Goal: Navigation & Orientation: Find specific page/section

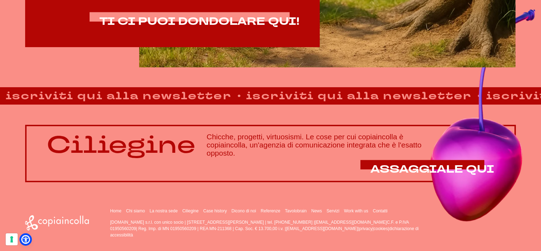
scroll to position [503, 0]
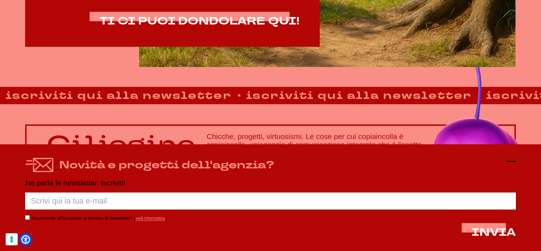
click at [508, 163] on icon at bounding box center [512, 161] width 9 height 9
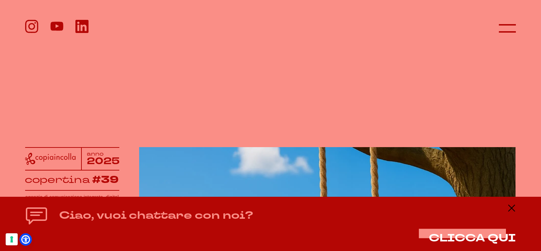
scroll to position [0, 0]
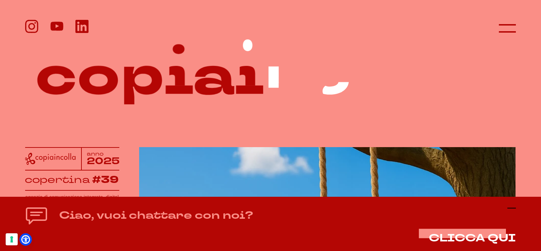
click at [510, 207] on icon at bounding box center [512, 208] width 9 height 9
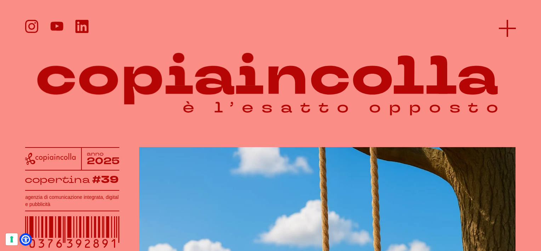
click at [504, 31] on icon at bounding box center [507, 28] width 17 height 17
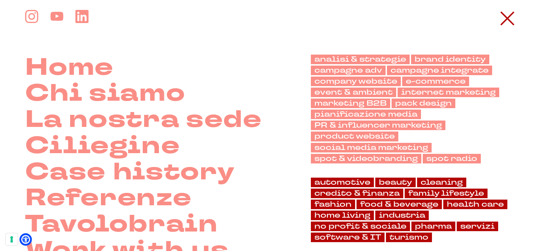
scroll to position [10, 0]
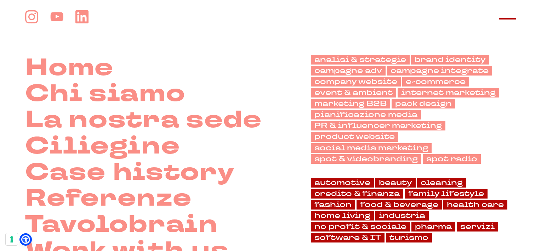
click at [512, 19] on line at bounding box center [507, 19] width 17 height 0
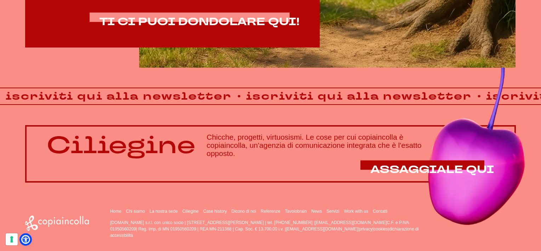
scroll to position [503, 0]
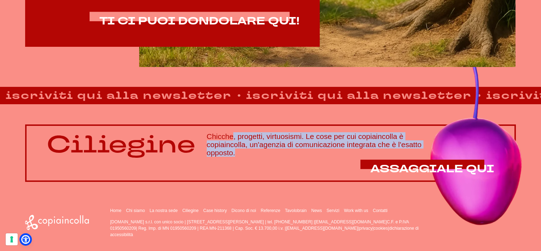
drag, startPoint x: 206, startPoint y: 134, endPoint x: 243, endPoint y: 156, distance: 43.1
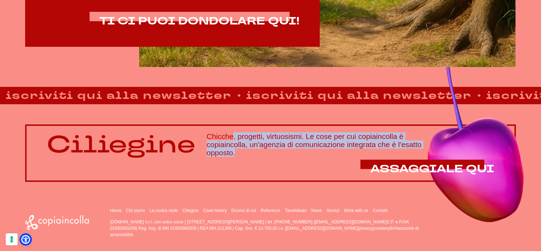
click at [243, 157] on div "Ciliegine Chicche, progetti, virtuosismi. Le cose per cui copiaincolla è copiai…" at bounding box center [270, 153] width 491 height 58
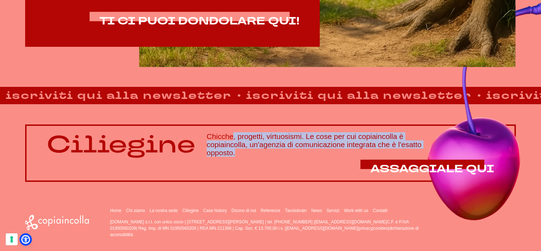
drag, startPoint x: 243, startPoint y: 156, endPoint x: 207, endPoint y: 142, distance: 38.0
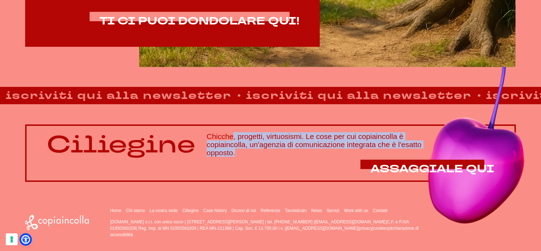
click at [207, 142] on h3 "Chicche, progetti, virtuosismi. Le cose per cui copiaincolla è copiaincolla, un…" at bounding box center [351, 144] width 288 height 24
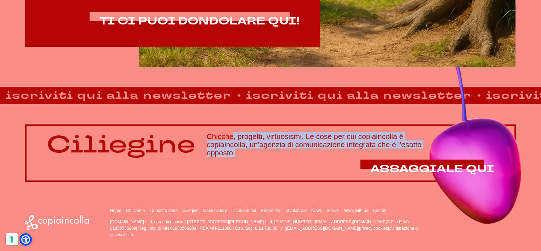
click at [205, 136] on div "Ciliegine Chicche, progetti, virtuosismi. Le cose per cui copiaincolla è copiai…" at bounding box center [271, 144] width 448 height 26
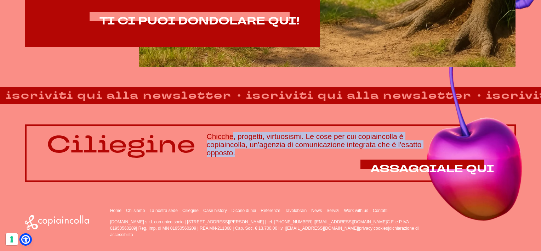
drag, startPoint x: 207, startPoint y: 136, endPoint x: 232, endPoint y: 157, distance: 32.7
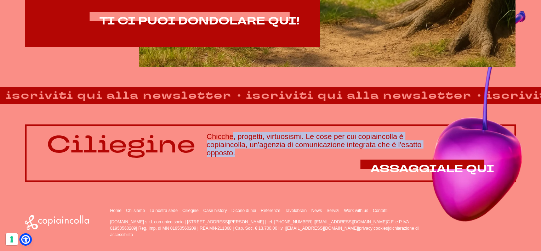
click at [232, 157] on div "Ciliegine Chicche, progetti, virtuosismi. Le cose per cui copiaincolla è copiai…" at bounding box center [270, 153] width 491 height 58
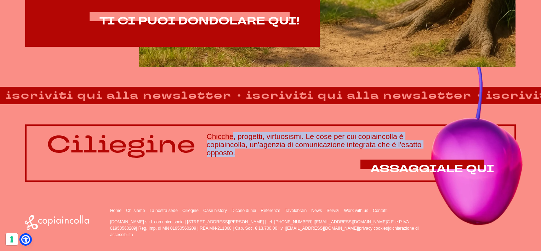
click at [225, 148] on h3 "Chicche, progetti, virtuosismi. Le cose per cui copiaincolla è copiaincolla, un…" at bounding box center [351, 144] width 288 height 24
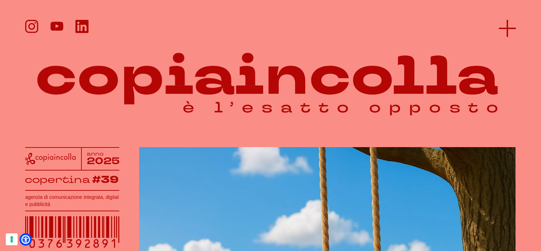
scroll to position [0, 0]
click at [508, 31] on line at bounding box center [508, 28] width 0 height 17
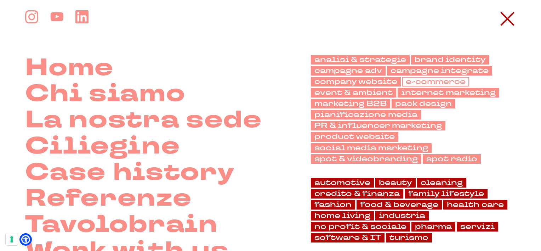
click at [439, 77] on link "e-commerce" at bounding box center [435, 82] width 67 height 10
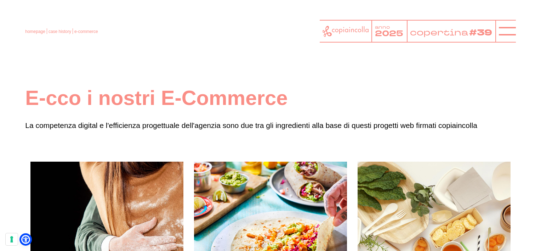
drag, startPoint x: 30, startPoint y: 95, endPoint x: 497, endPoint y: 130, distance: 468.3
drag, startPoint x: 497, startPoint y: 130, endPoint x: 475, endPoint y: 113, distance: 28.2
click at [475, 113] on div "E-cco i nostri E-Commerce La competenza digital e l'efficienza progettuale dell…" at bounding box center [270, 108] width 491 height 46
drag, startPoint x: 57, startPoint y: 106, endPoint x: 43, endPoint y: 104, distance: 13.7
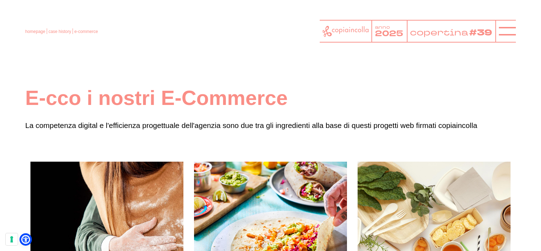
click at [57, 106] on h1 "E-cco i nostri E-Commerce" at bounding box center [270, 98] width 491 height 26
drag, startPoint x: 26, startPoint y: 92, endPoint x: 490, endPoint y: 132, distance: 465.4
drag, startPoint x: 490, startPoint y: 132, endPoint x: 302, endPoint y: 123, distance: 187.6
click at [489, 126] on p "La competenza digital e l'efficienza progettuale dell'agenzia sono due tra gli …" at bounding box center [270, 125] width 491 height 12
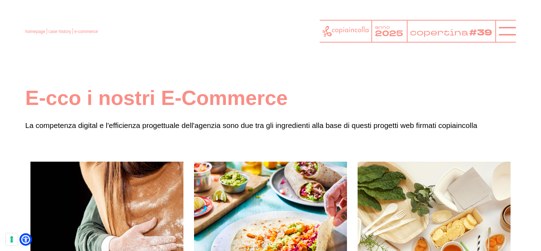
click at [94, 115] on div "E-cco i nostri E-Commerce La competenza digital e l'efficienza progettuale dell…" at bounding box center [270, 108] width 491 height 46
drag, startPoint x: 27, startPoint y: 95, endPoint x: 496, endPoint y: 117, distance: 469.5
click at [498, 117] on div "E-cco i nostri E-Commerce La competenza digital e l'efficienza progettuale dell…" at bounding box center [270, 108] width 491 height 46
drag, startPoint x: 496, startPoint y: 117, endPoint x: 185, endPoint y: 89, distance: 311.9
click at [185, 89] on h1 "E-cco i nostri E-Commerce" at bounding box center [270, 98] width 491 height 26
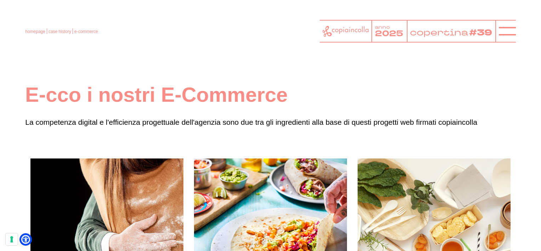
scroll to position [1, 0]
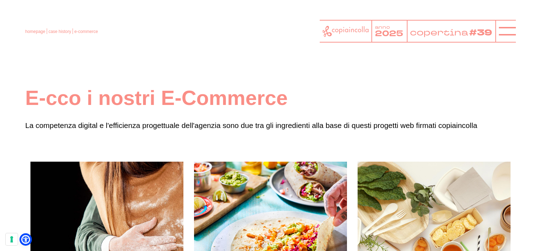
click at [224, 44] on header "homepage case history e-commerce anno 2025 copertina #39" at bounding box center [270, 25] width 541 height 51
drag, startPoint x: 26, startPoint y: 96, endPoint x: 506, endPoint y: 128, distance: 481.4
click at [506, 128] on div "E-cco i nostri E-Commerce La competenza digital e l'efficienza progettuale dell…" at bounding box center [270, 108] width 491 height 46
drag, startPoint x: 506, startPoint y: 128, endPoint x: 382, endPoint y: 111, distance: 125.8
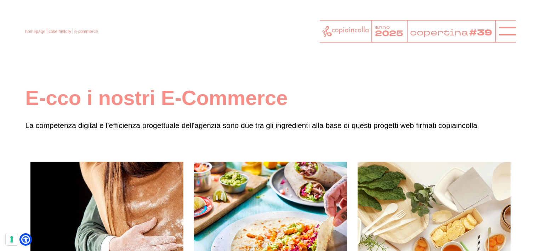
click at [391, 115] on div "E-cco i nostri E-Commerce La competenza digital e l'efficienza progettuale dell…" at bounding box center [270, 108] width 491 height 46
